Goal: Information Seeking & Learning: Understand process/instructions

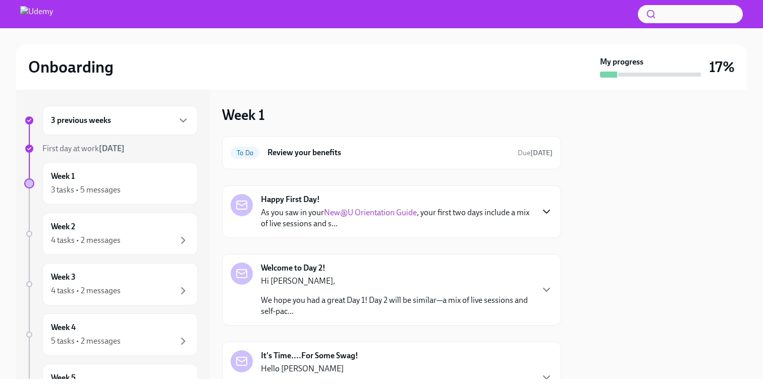
click at [550, 208] on icon "button" at bounding box center [546, 212] width 12 height 12
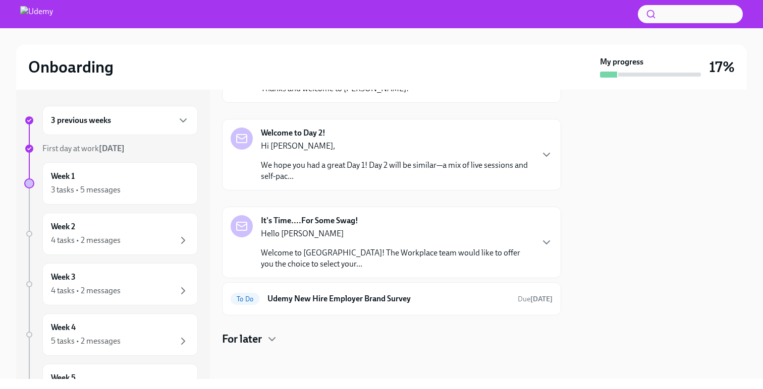
scroll to position [547, 0]
click at [519, 305] on div "To Do Udemy New Hire Employer Brand Survey Due [DATE]" at bounding box center [392, 299] width 322 height 16
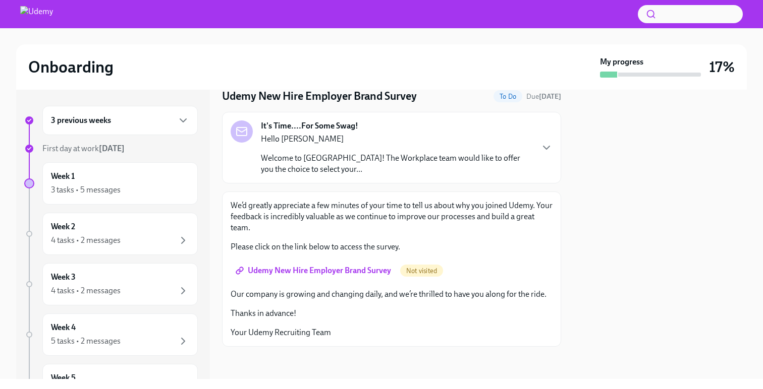
scroll to position [37, 0]
click at [311, 271] on span "Udemy New Hire Employer Brand Survey" at bounding box center [314, 271] width 153 height 10
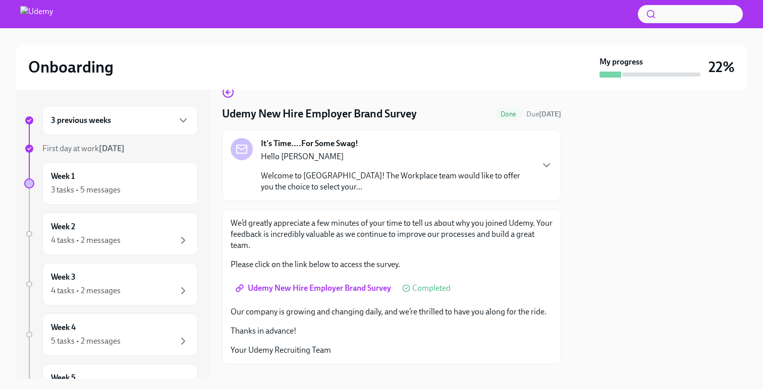
scroll to position [0, 0]
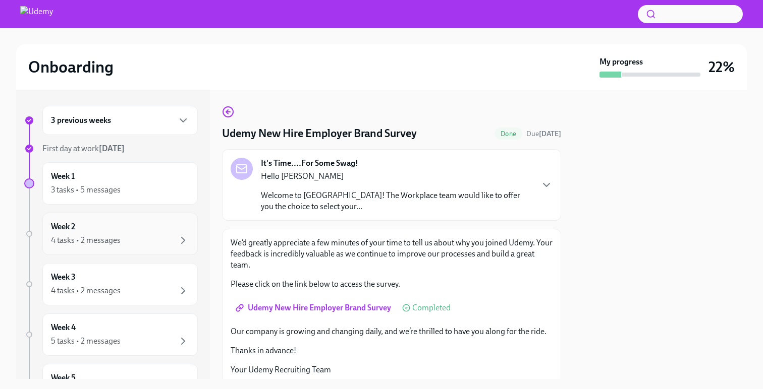
click at [137, 231] on div "Week 2 4 tasks • 2 messages" at bounding box center [120, 233] width 138 height 25
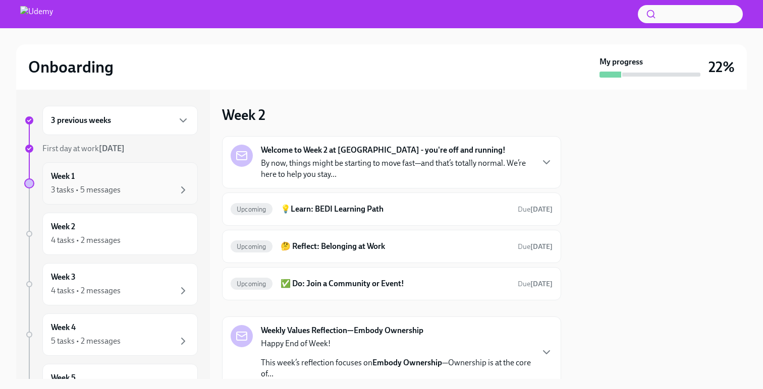
click at [126, 190] on div "3 tasks • 5 messages" at bounding box center [120, 190] width 138 height 12
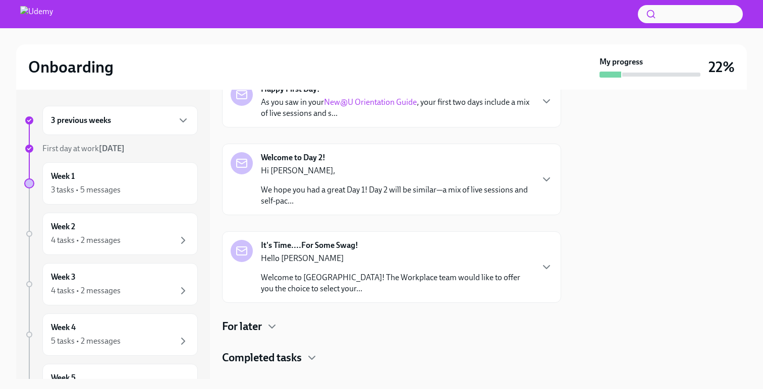
scroll to position [120, 0]
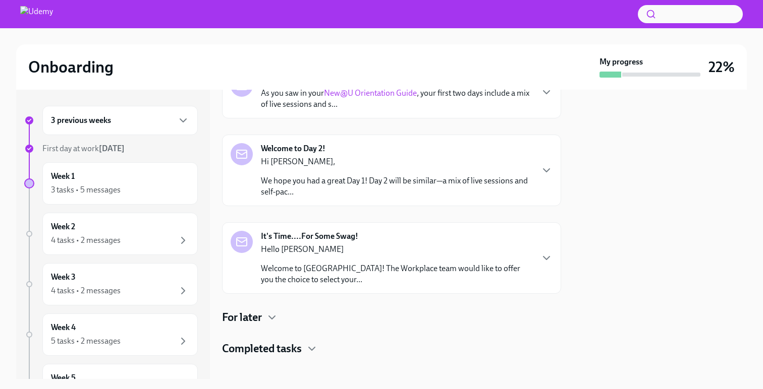
click at [356, 181] on p "We hope you had a great Day 1! Day 2 will be similar—a mix of live sessions and…" at bounding box center [396, 187] width 271 height 22
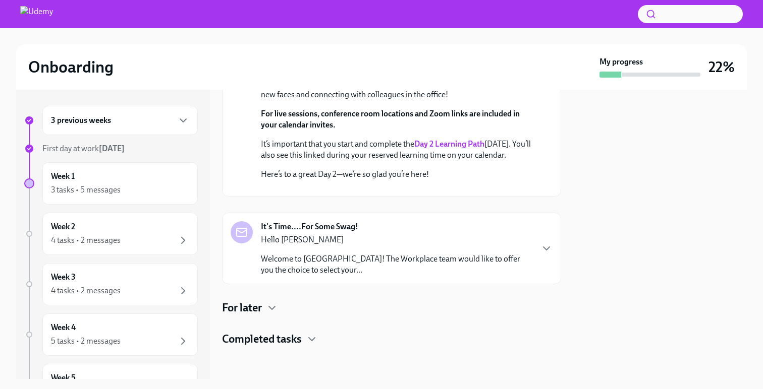
scroll to position [394, 0]
click at [279, 346] on h4 "Completed tasks" at bounding box center [262, 339] width 80 height 15
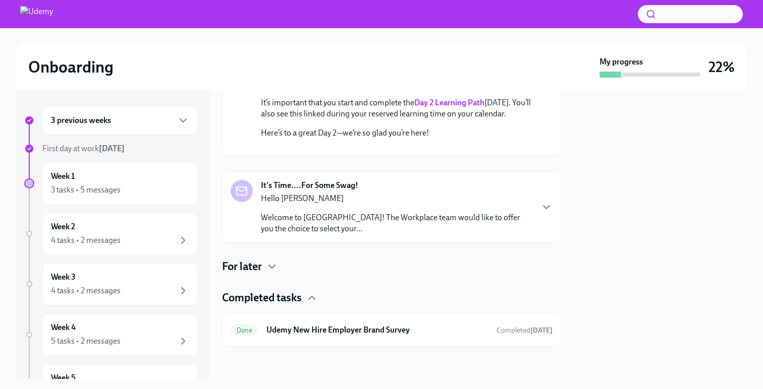
scroll to position [435, 0]
click at [268, 269] on icon "button" at bounding box center [272, 267] width 12 height 12
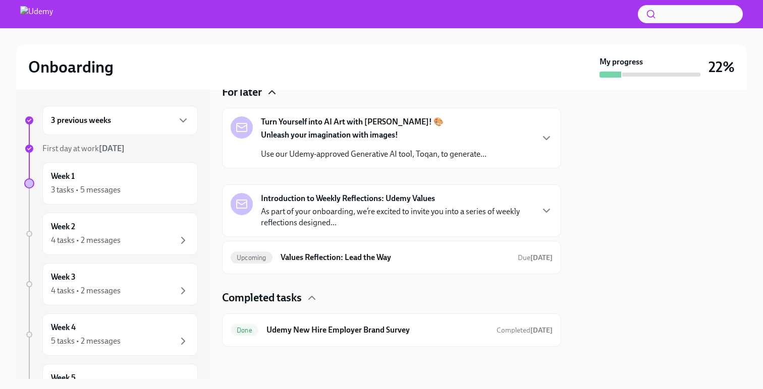
scroll to position [516, 0]
click at [294, 140] on strong "Unleash your imagination with images!" at bounding box center [329, 135] width 137 height 10
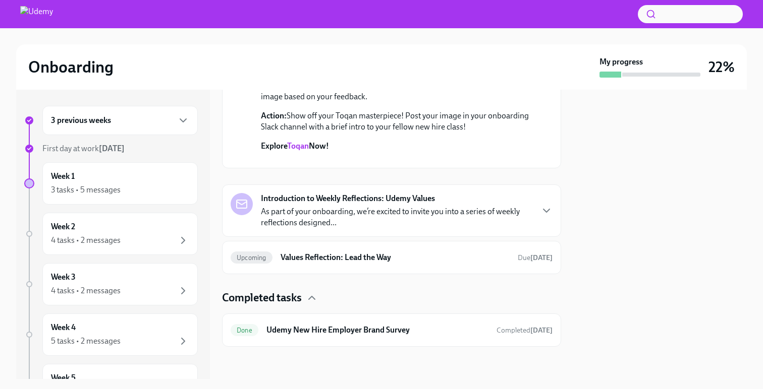
scroll to position [696, 0]
click at [300, 151] on link "Toqan" at bounding box center [298, 146] width 22 height 10
click at [353, 226] on p "As part of your onboarding, we’re excited to invite you into a series of weekly…" at bounding box center [396, 217] width 271 height 22
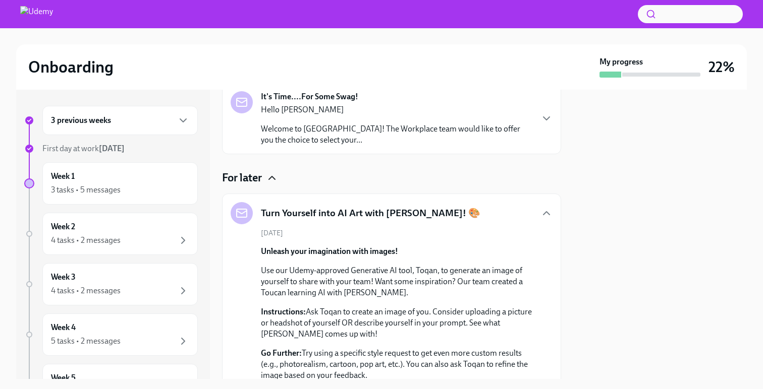
scroll to position [407, 0]
